Goal: Check status

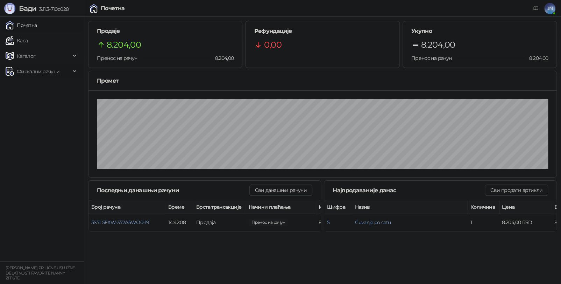
click at [69, 71] on span "Фискални рачуни" at bounding box center [38, 71] width 65 height 14
click at [42, 102] on link "По данима" at bounding box center [26, 102] width 37 height 14
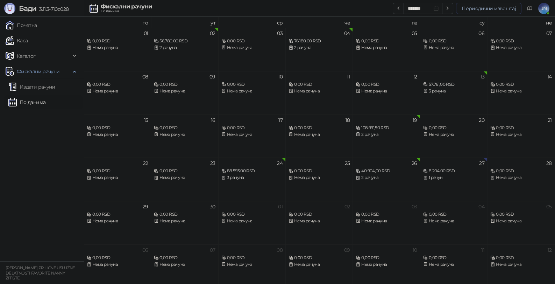
click at [472, 4] on button "Периодични извештај" at bounding box center [488, 8] width 65 height 11
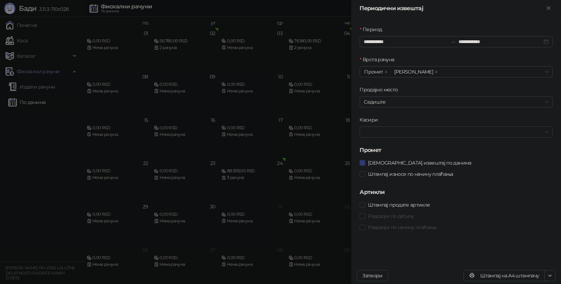
click at [61, 162] on div at bounding box center [280, 142] width 561 height 284
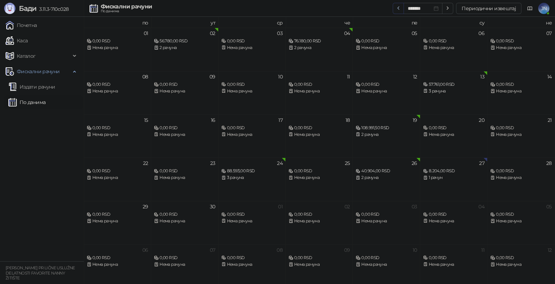
click at [397, 7] on icon "button" at bounding box center [399, 8] width 6 height 6
type input "*******"
